Goal: Task Accomplishment & Management: Manage account settings

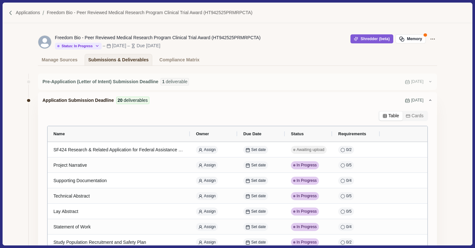
click at [9, 14] on img at bounding box center [10, 12] width 5 height 5
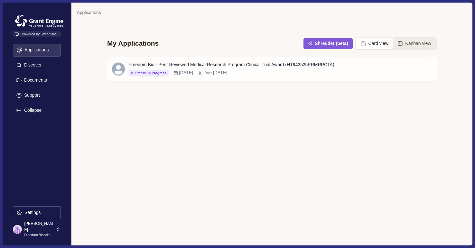
click at [30, 228] on p "[PERSON_NAME]" at bounding box center [39, 227] width 30 height 12
click at [30, 210] on p "Settings" at bounding box center [31, 212] width 19 height 5
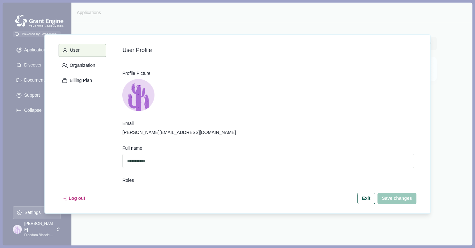
scroll to position [32, 0]
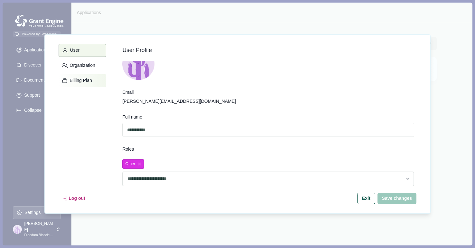
click at [75, 83] on p "Billing Plan" at bounding box center [80, 80] width 24 height 5
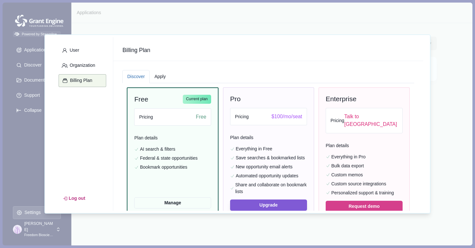
scroll to position [18, 0]
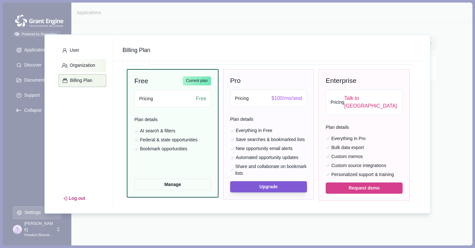
click at [82, 69] on button "Organization" at bounding box center [83, 65] width 48 height 13
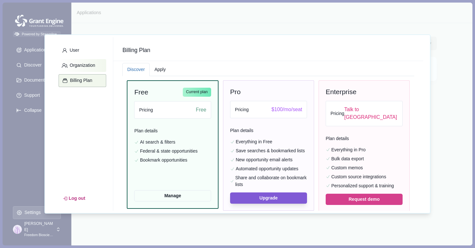
select select "*****"
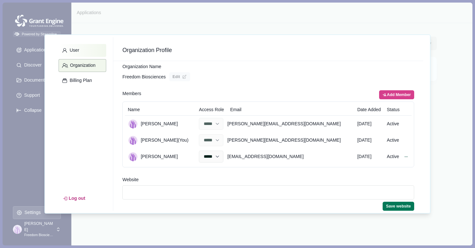
click at [72, 53] on button "User" at bounding box center [83, 50] width 48 height 13
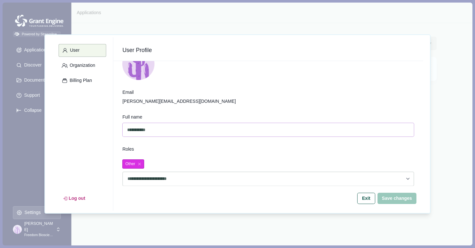
scroll to position [0, 0]
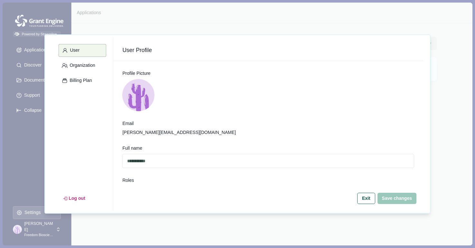
click at [72, 90] on div "User Organization Billing Plan Log out" at bounding box center [82, 124] width 61 height 174
click at [72, 80] on p "Billing Plan" at bounding box center [80, 80] width 24 height 5
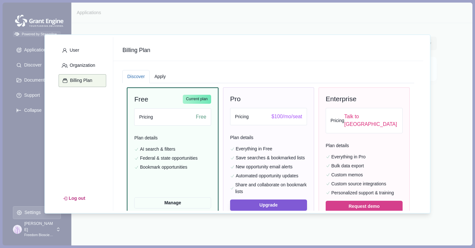
scroll to position [18, 0]
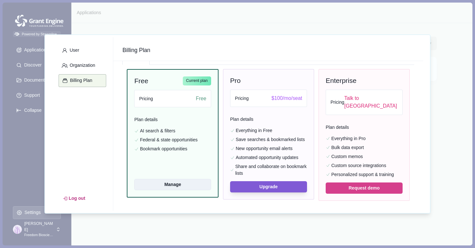
click at [167, 183] on button "Manage" at bounding box center [172, 184] width 77 height 11
